Goal: Transaction & Acquisition: Obtain resource

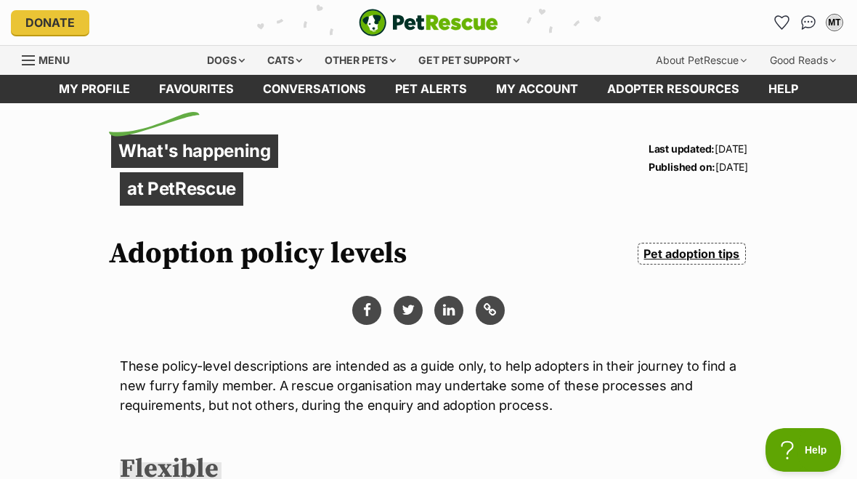
click at [229, 59] on div "Dogs" at bounding box center [226, 60] width 58 height 29
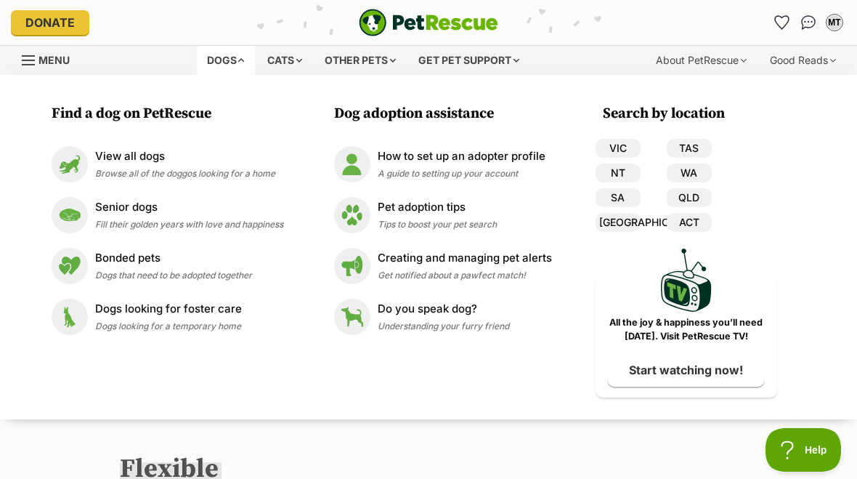
click at [618, 143] on link "VIC" at bounding box center [618, 148] width 45 height 19
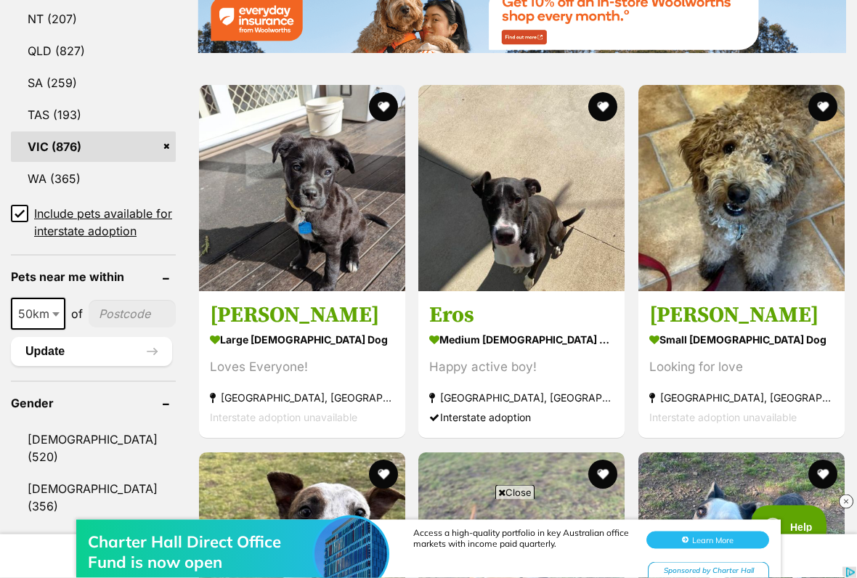
scroll to position [926, 0]
click at [828, 92] on button "favourite" at bounding box center [823, 106] width 29 height 29
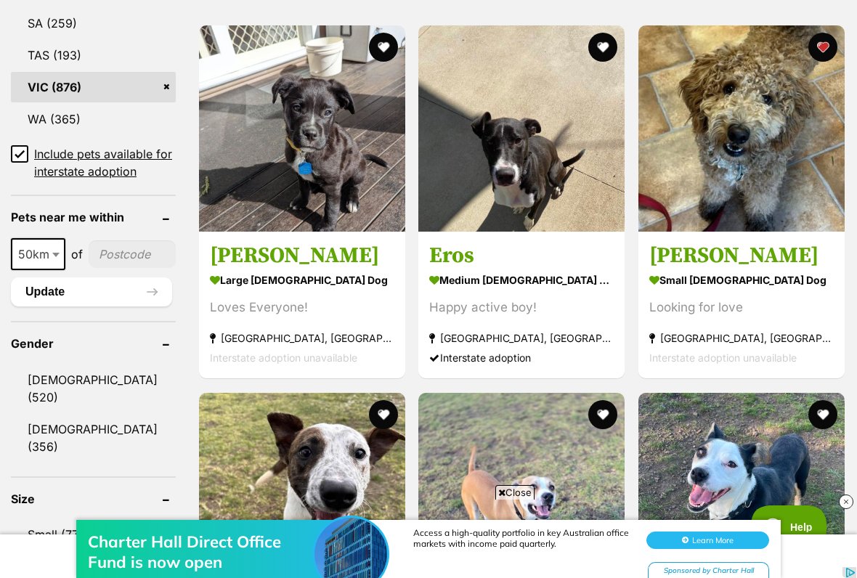
scroll to position [985, 0]
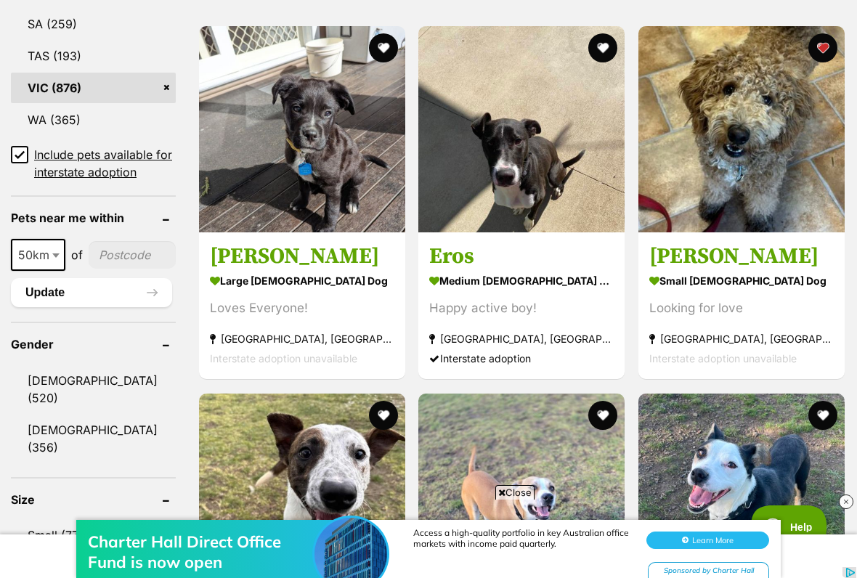
click at [763, 114] on img at bounding box center [742, 129] width 206 height 206
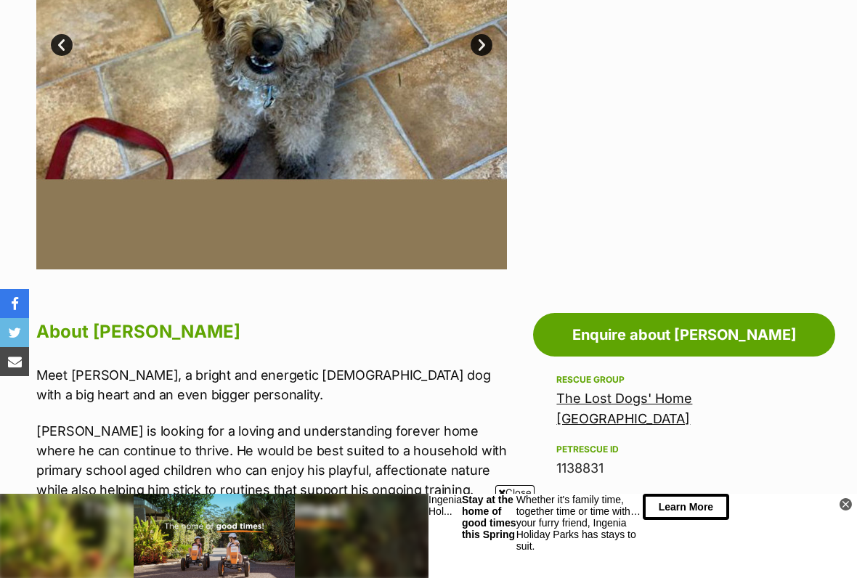
click at [699, 333] on link "Enquire about Bailey" at bounding box center [684, 335] width 302 height 44
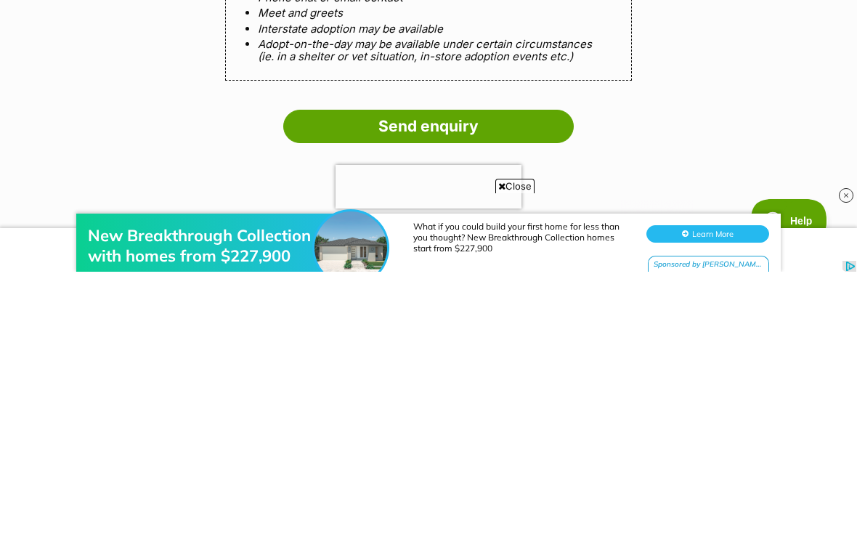
scroll to position [1343, 0]
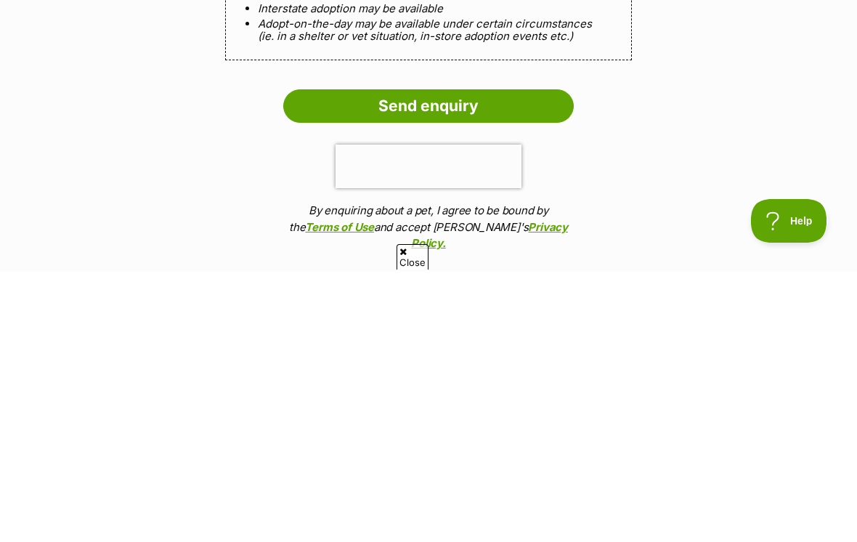
click at [464, 360] on input "Send enquiry" at bounding box center [428, 376] width 291 height 33
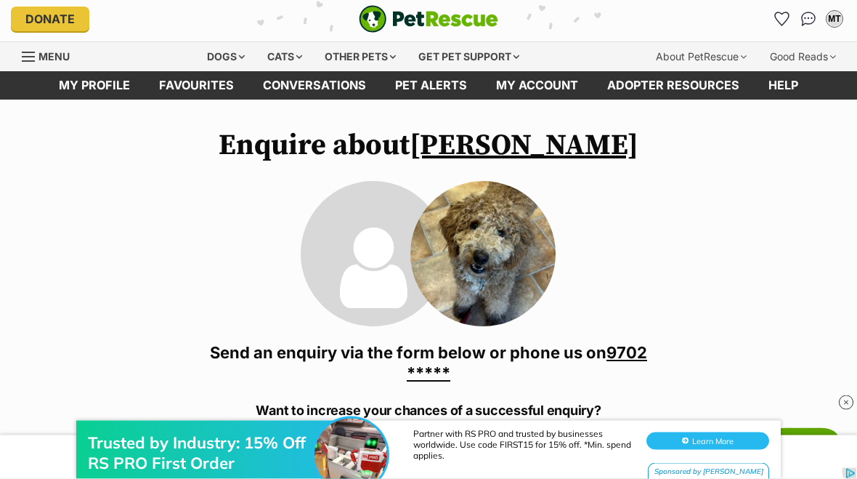
scroll to position [0, 0]
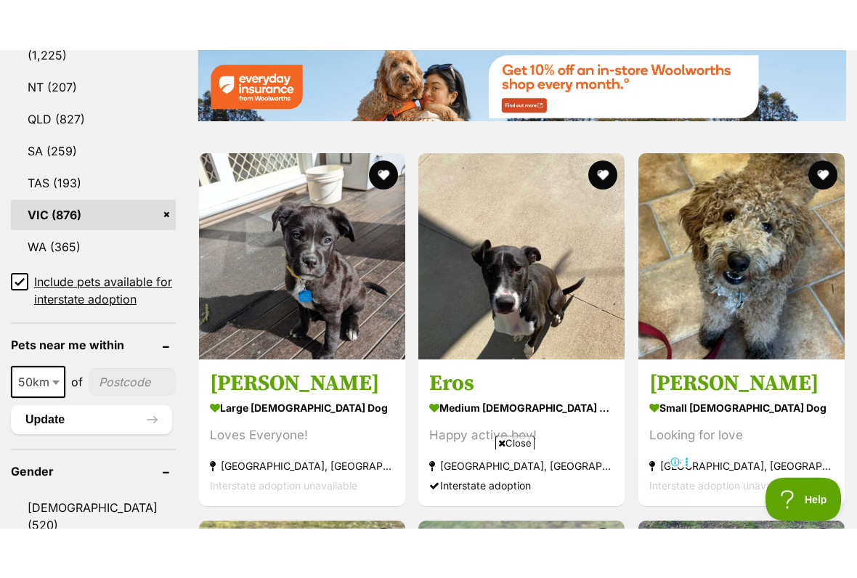
scroll to position [908, 0]
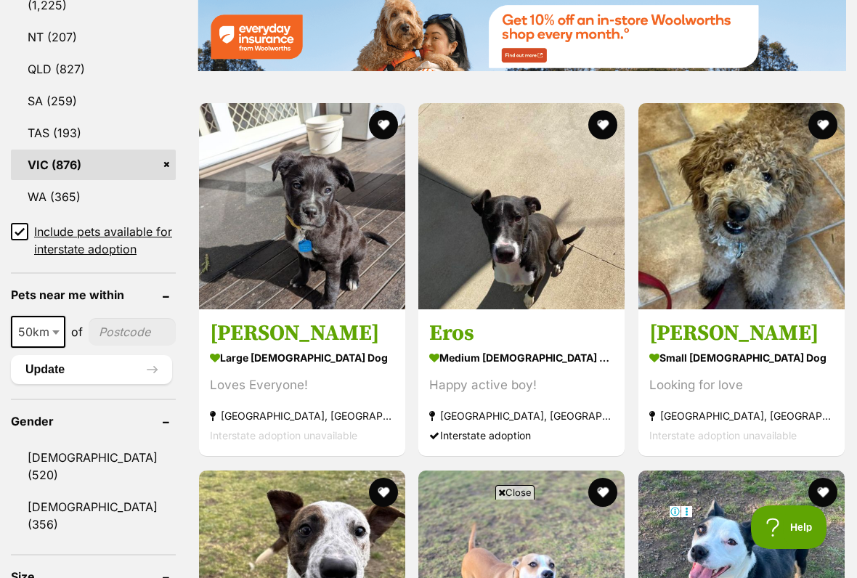
click at [822, 110] on button "favourite" at bounding box center [823, 124] width 29 height 29
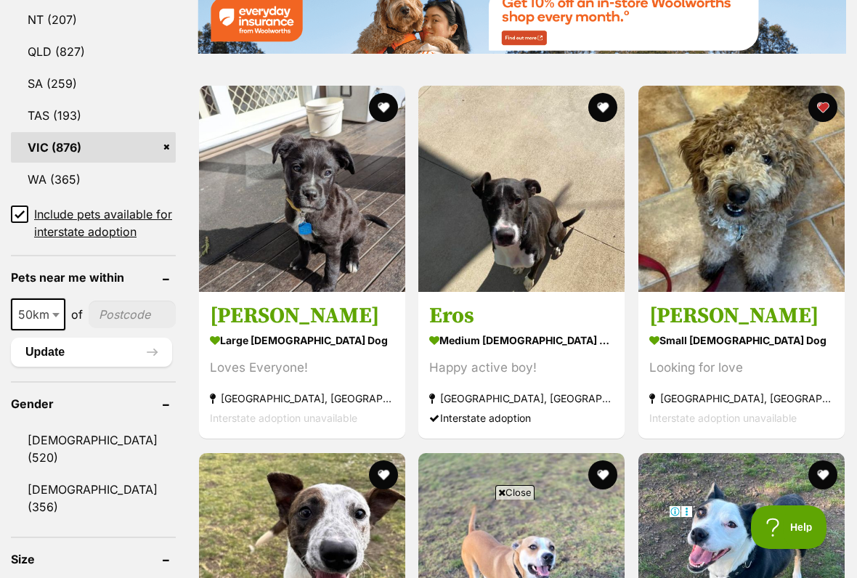
scroll to position [924, 0]
click at [749, 172] on img at bounding box center [742, 189] width 206 height 206
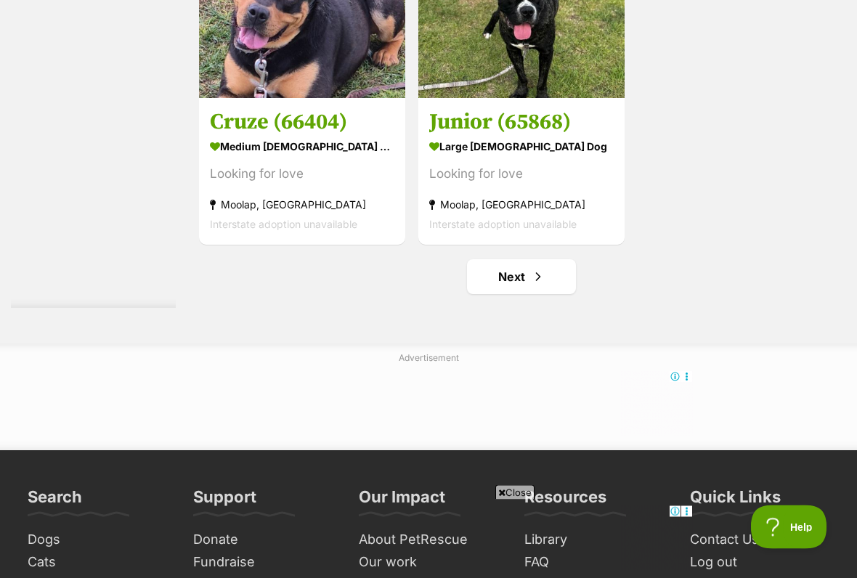
scroll to position [2989, 0]
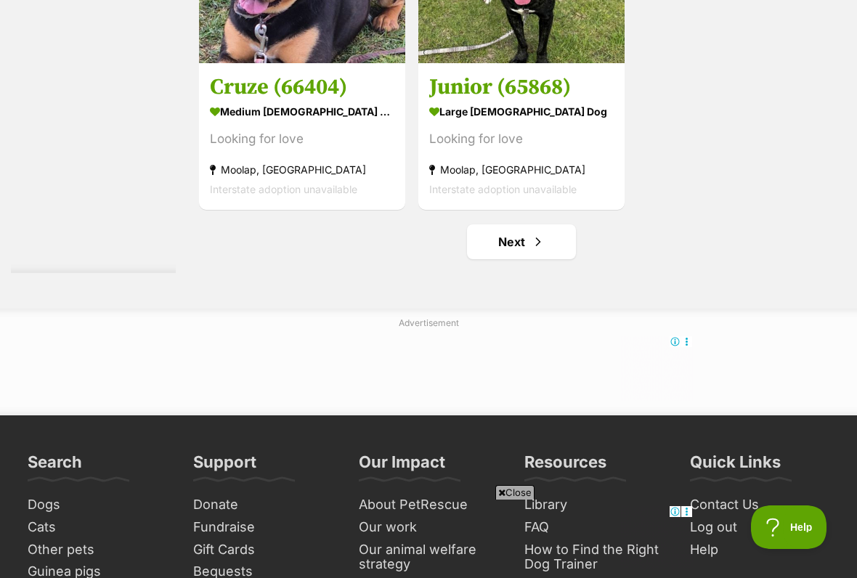
click at [531, 251] on span "Next page" at bounding box center [538, 241] width 15 height 17
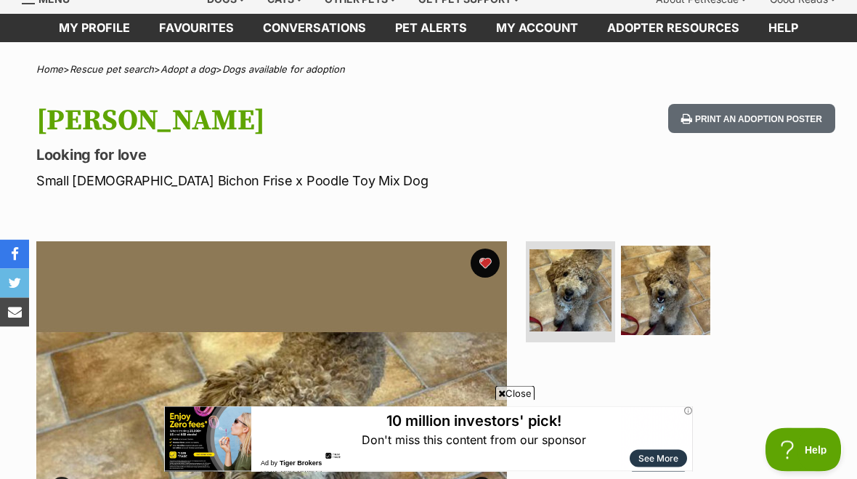
scroll to position [38, 0]
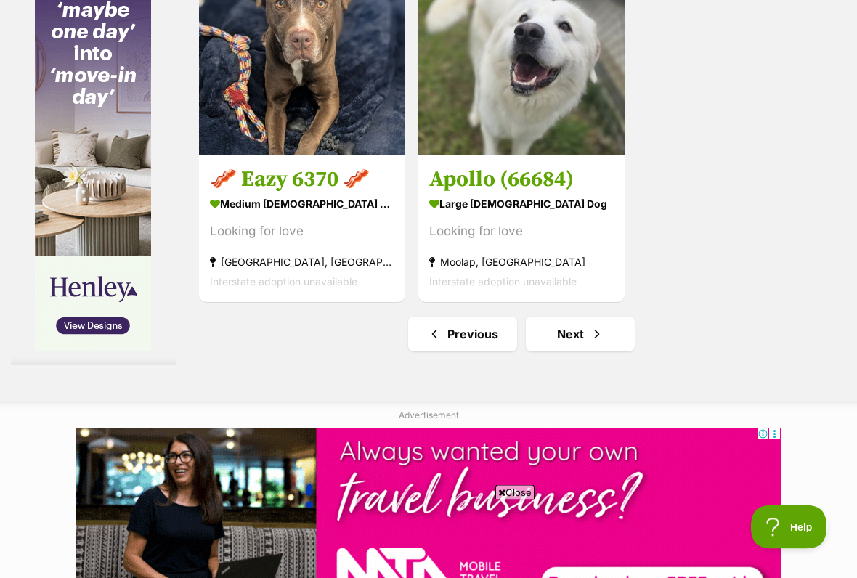
scroll to position [2898, 0]
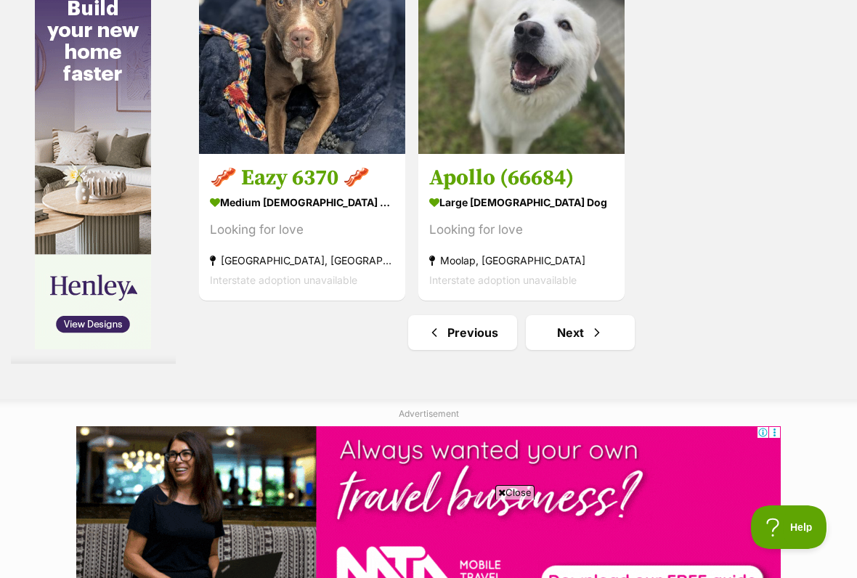
click at [567, 350] on link "Next" at bounding box center [580, 332] width 109 height 35
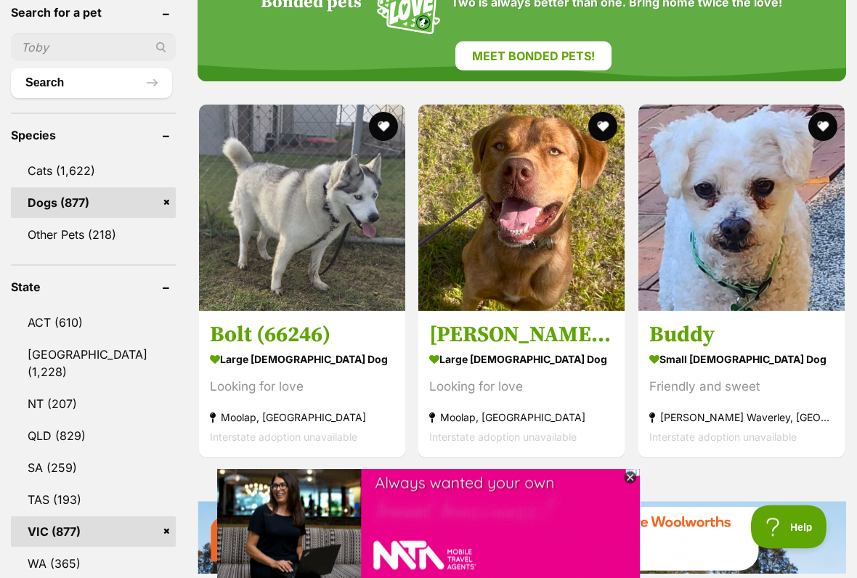
scroll to position [541, 0]
click at [761, 206] on img at bounding box center [742, 208] width 206 height 206
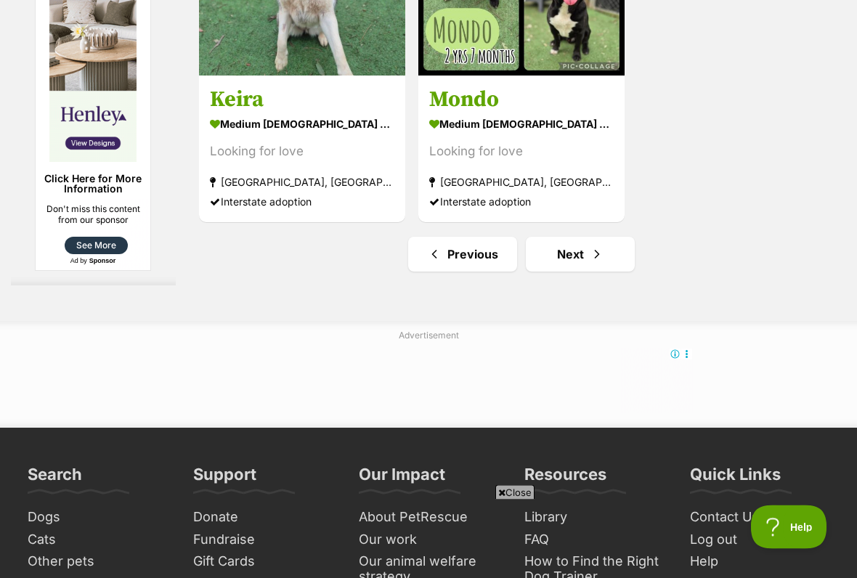
scroll to position [3113, 0]
click at [590, 263] on span "Next page" at bounding box center [597, 254] width 15 height 17
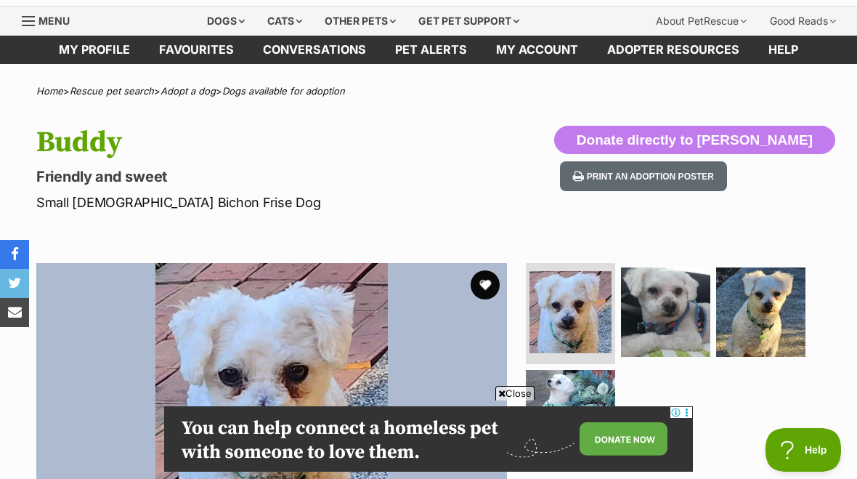
scroll to position [25, 0]
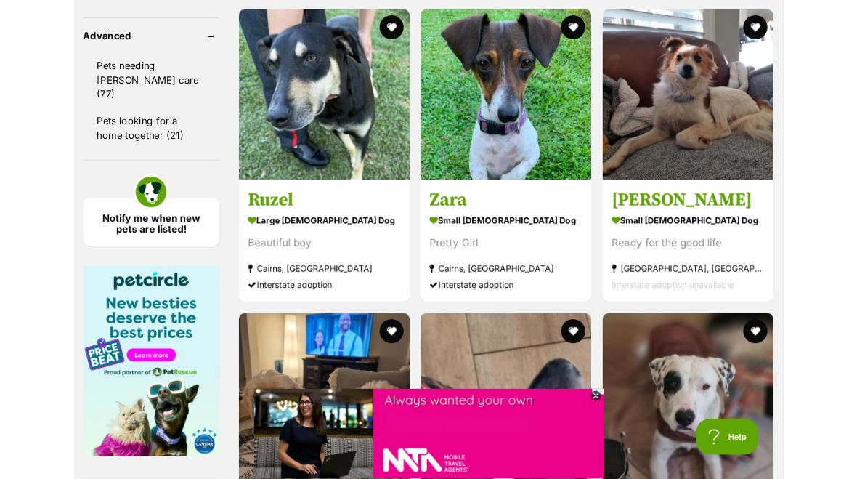
scroll to position [2053, 0]
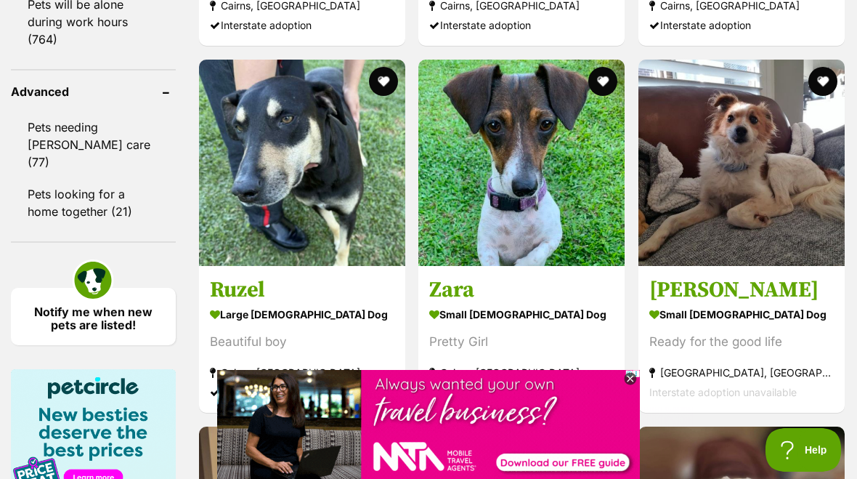
click at [764, 187] on img at bounding box center [742, 163] width 206 height 206
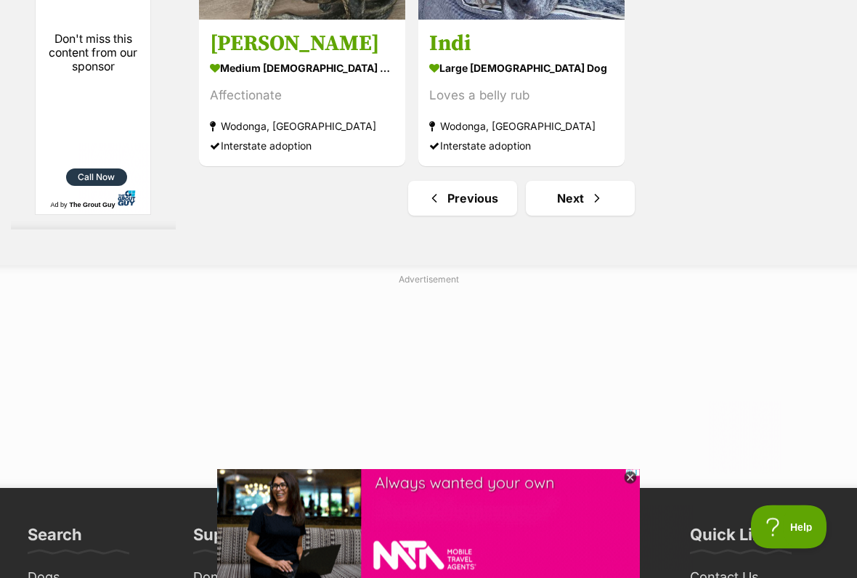
scroll to position [3033, 0]
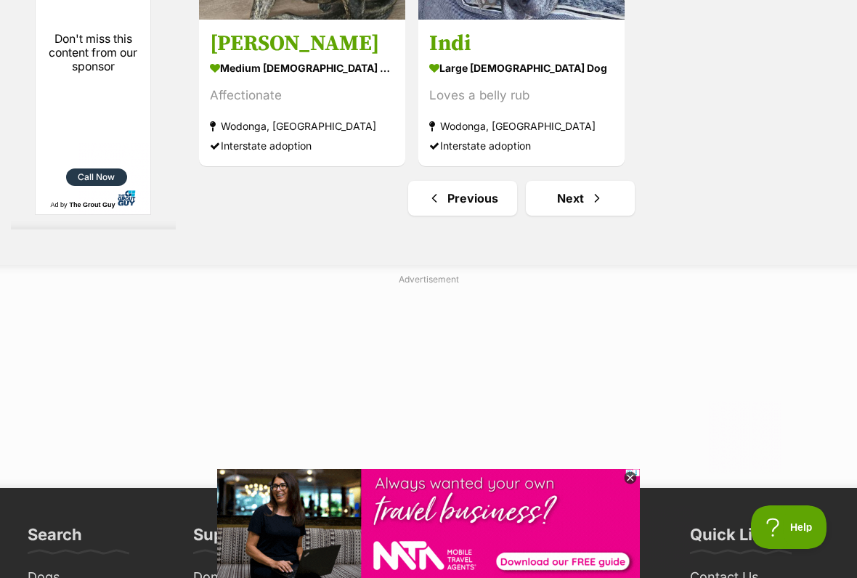
click at [570, 216] on link "Next" at bounding box center [580, 198] width 109 height 35
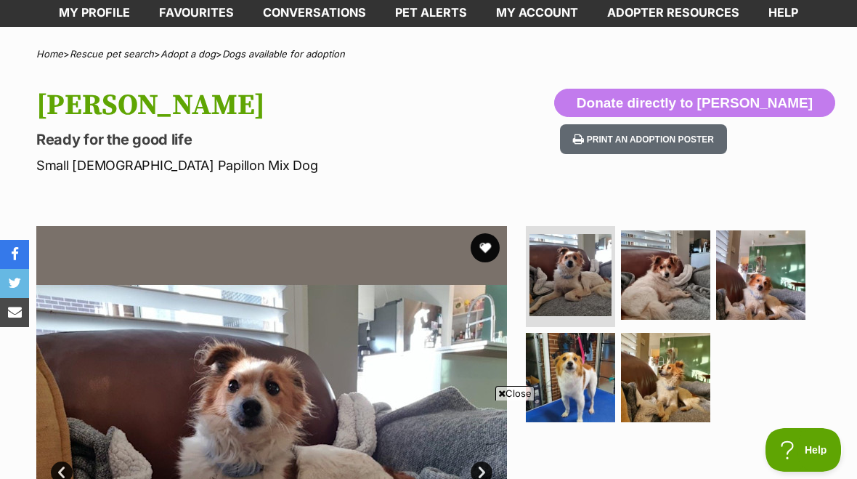
scroll to position [72, 0]
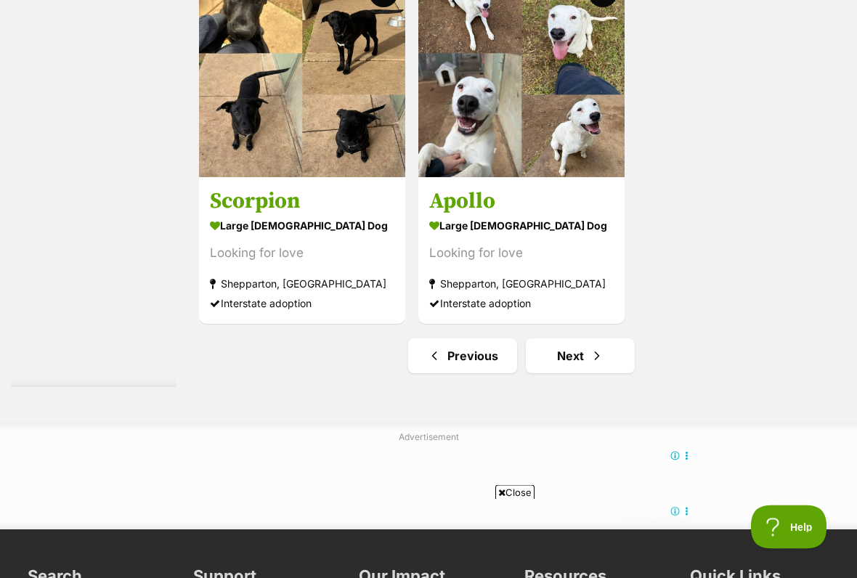
scroll to position [2876, 0]
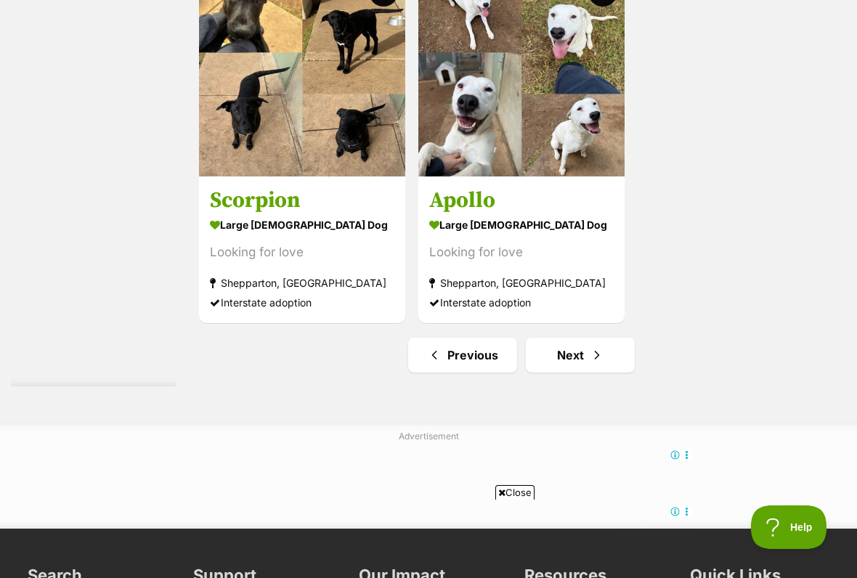
click at [566, 373] on link "Next" at bounding box center [580, 355] width 109 height 35
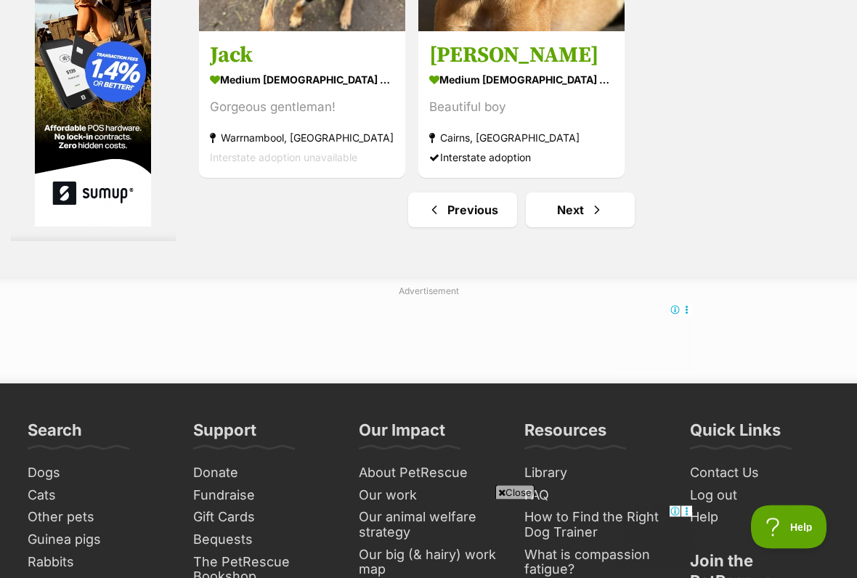
scroll to position [3157, 0]
click at [562, 227] on link "Next" at bounding box center [580, 210] width 109 height 35
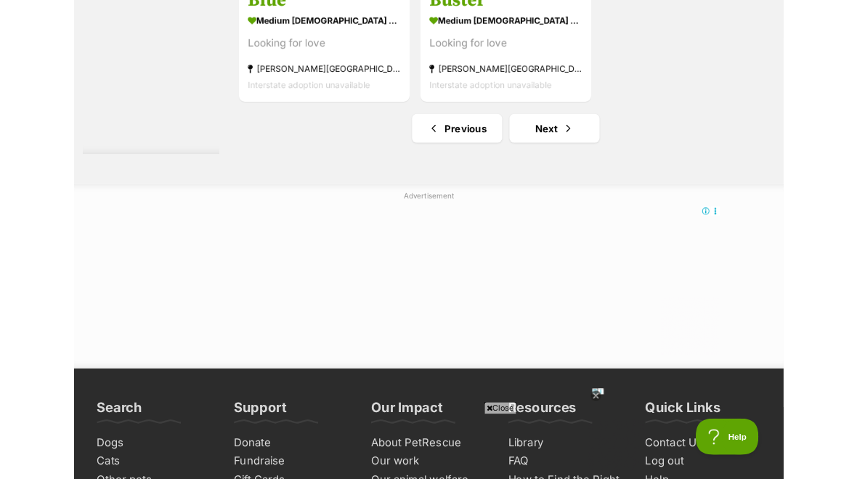
scroll to position [3074, 0]
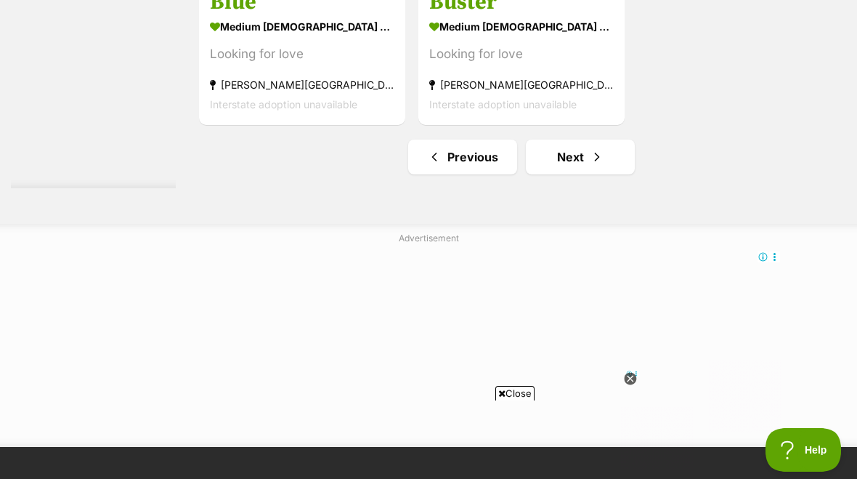
click at [552, 174] on link "Next" at bounding box center [580, 157] width 109 height 35
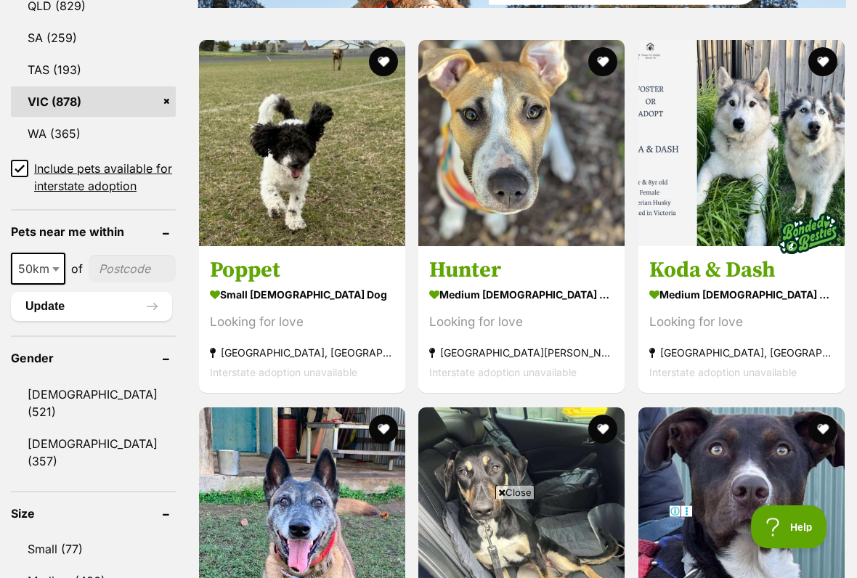
scroll to position [971, 0]
click at [243, 164] on img at bounding box center [302, 143] width 206 height 206
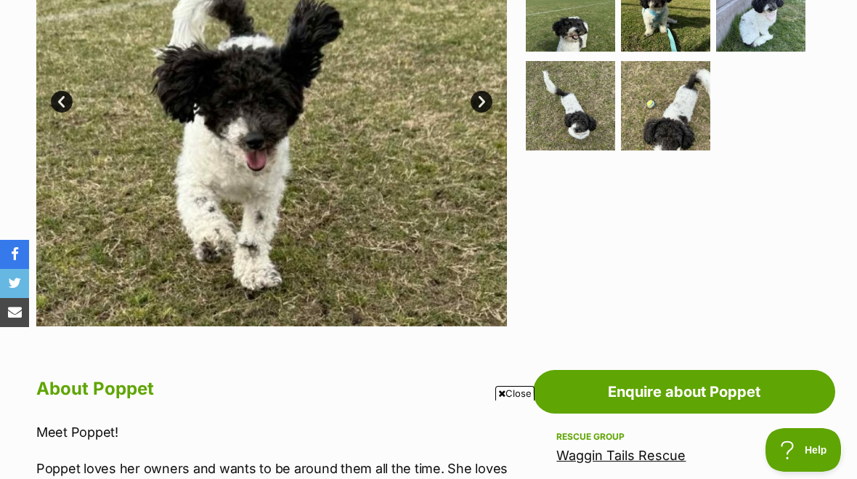
scroll to position [421, 0]
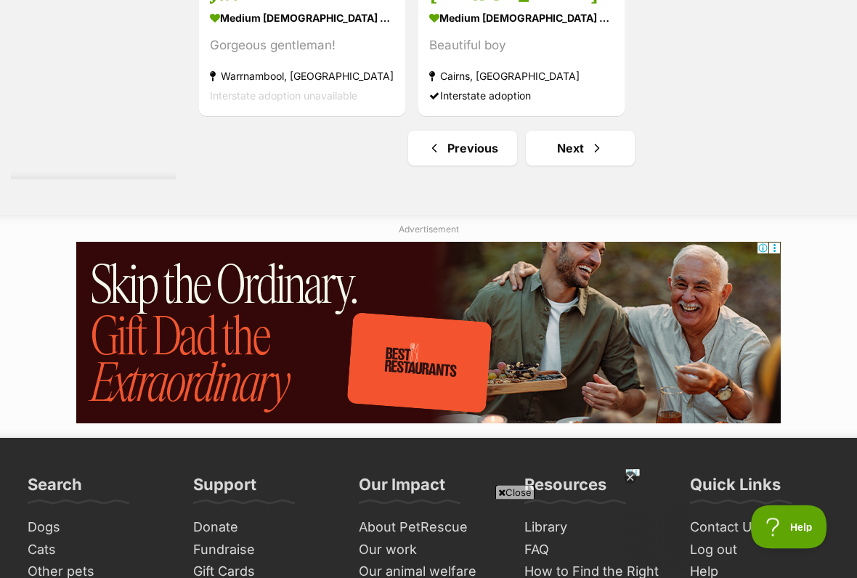
scroll to position [3218, 0]
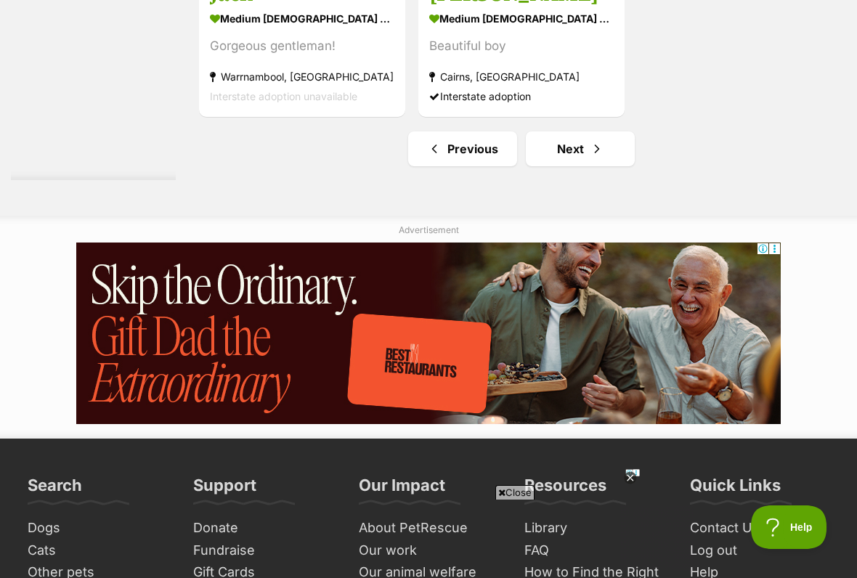
click at [553, 166] on link "Next" at bounding box center [580, 149] width 109 height 35
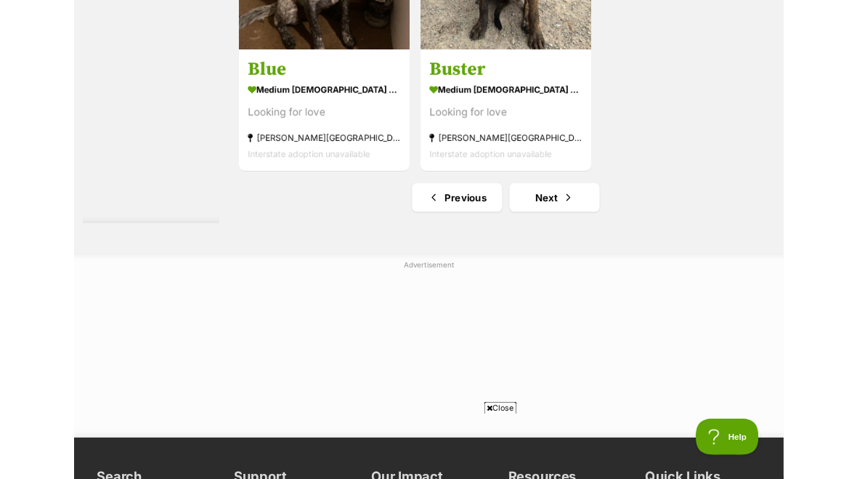
scroll to position [2993, 0]
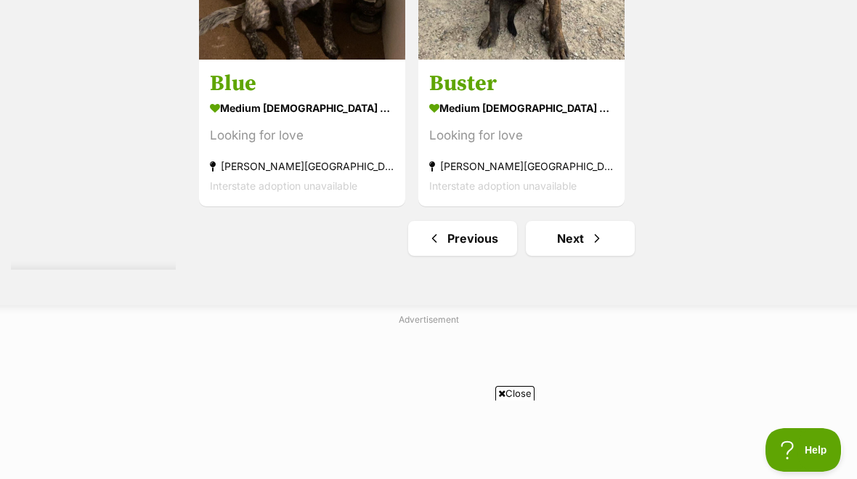
click at [565, 256] on link "Next" at bounding box center [580, 238] width 109 height 35
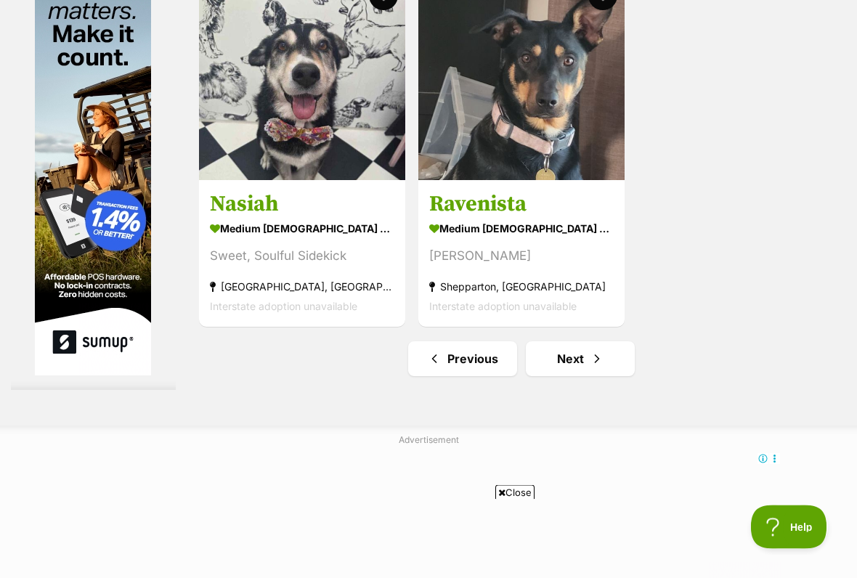
scroll to position [2872, 0]
click at [579, 376] on link "Next" at bounding box center [580, 358] width 109 height 35
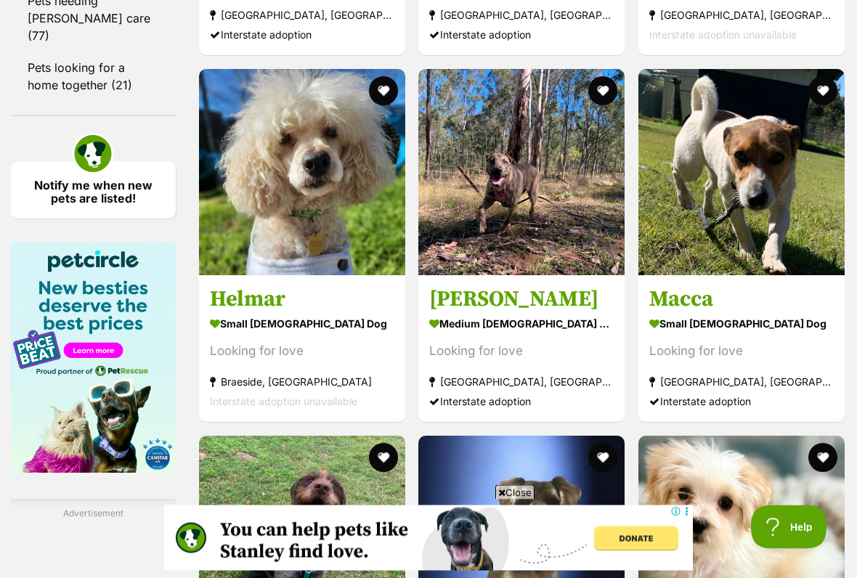
scroll to position [2179, 0]
click at [283, 225] on img at bounding box center [302, 172] width 206 height 206
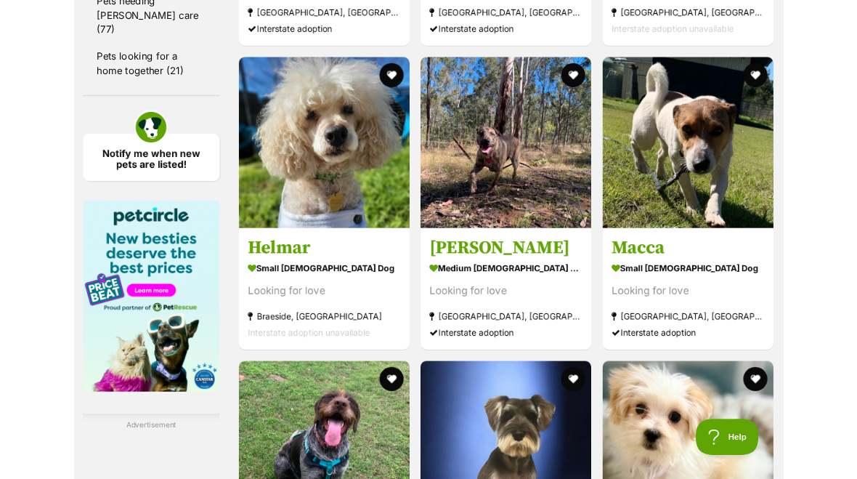
scroll to position [2220, 0]
